Goal: Task Accomplishment & Management: Complete application form

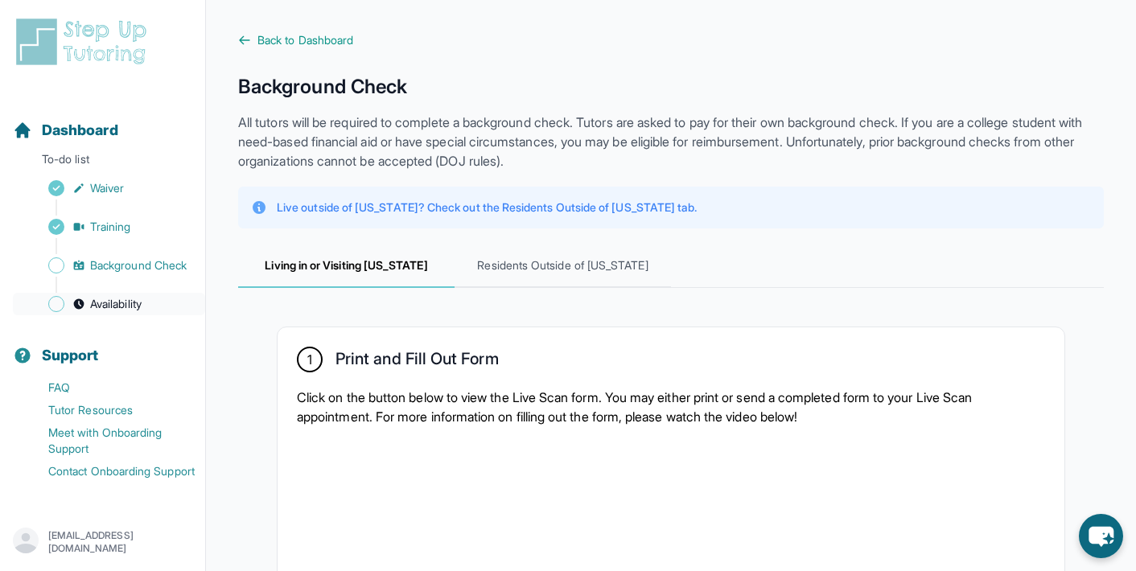
click at [150, 304] on link "Availability" at bounding box center [109, 304] width 192 height 23
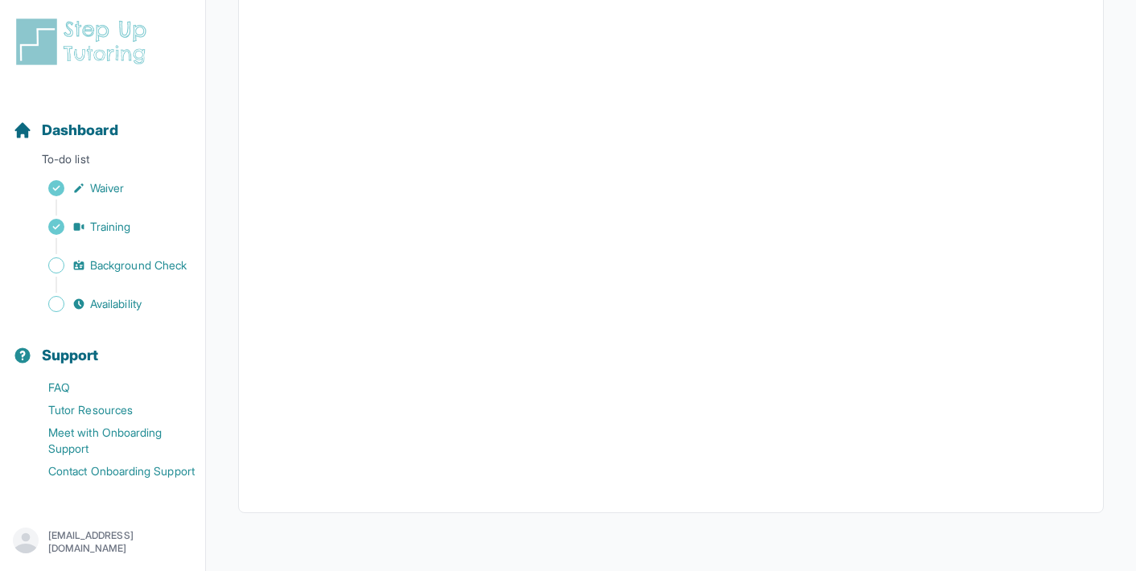
scroll to position [364, 0]
click at [113, 274] on link "Background Check" at bounding box center [109, 265] width 192 height 23
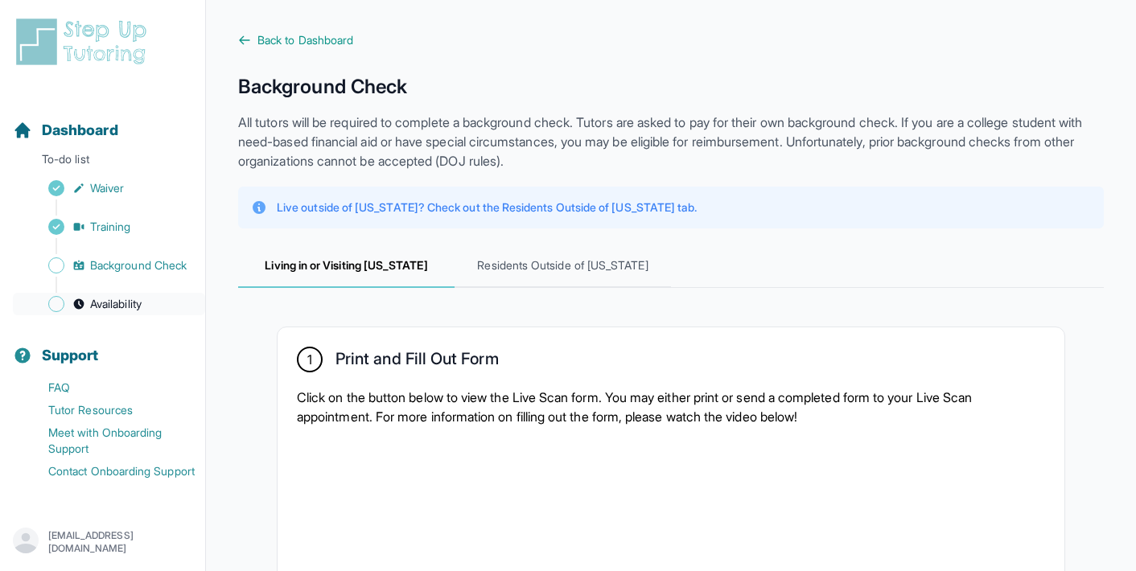
click at [120, 311] on span "Availability" at bounding box center [116, 304] width 52 height 16
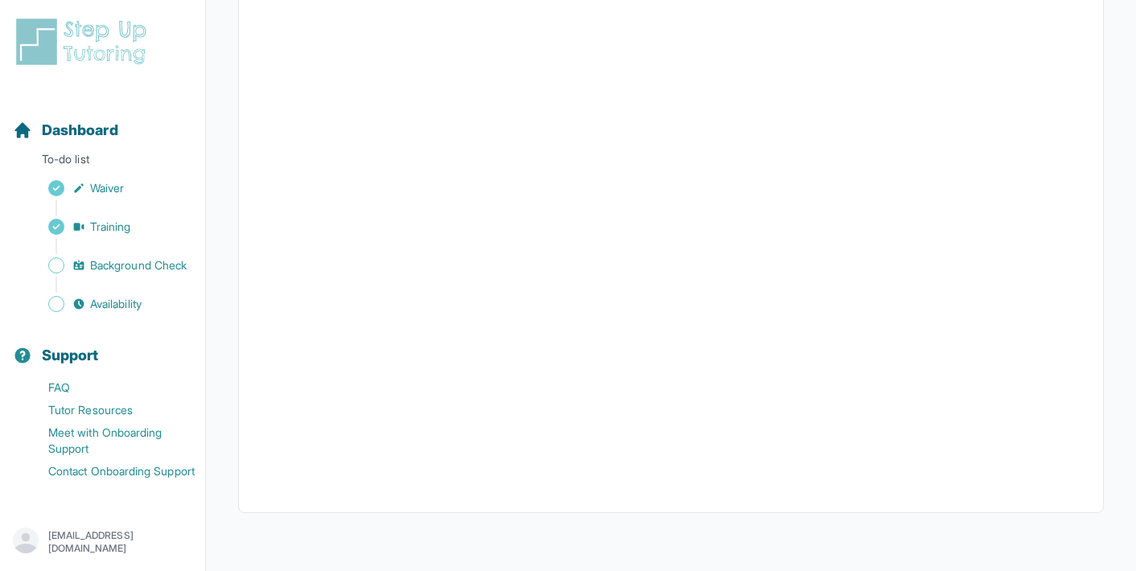
scroll to position [364, 0]
click at [160, 266] on span "Background Check" at bounding box center [138, 266] width 97 height 16
